Goal: Use online tool/utility: Utilize a website feature to perform a specific function

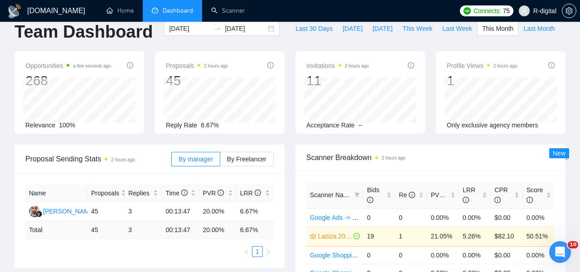
scroll to position [5, 0]
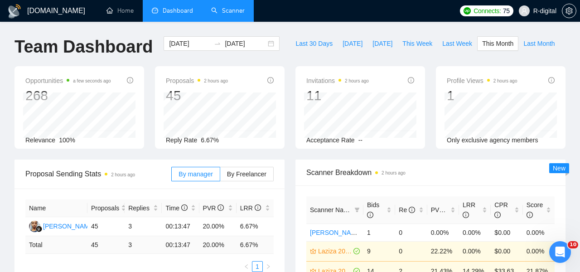
click at [223, 13] on link "Scanner" at bounding box center [228, 11] width 34 height 8
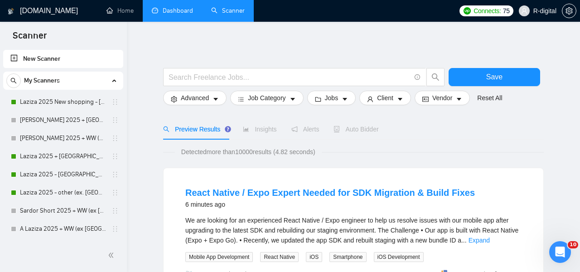
click at [185, 11] on link "Dashboard" at bounding box center [172, 11] width 41 height 8
